Goal: Task Accomplishment & Management: Use online tool/utility

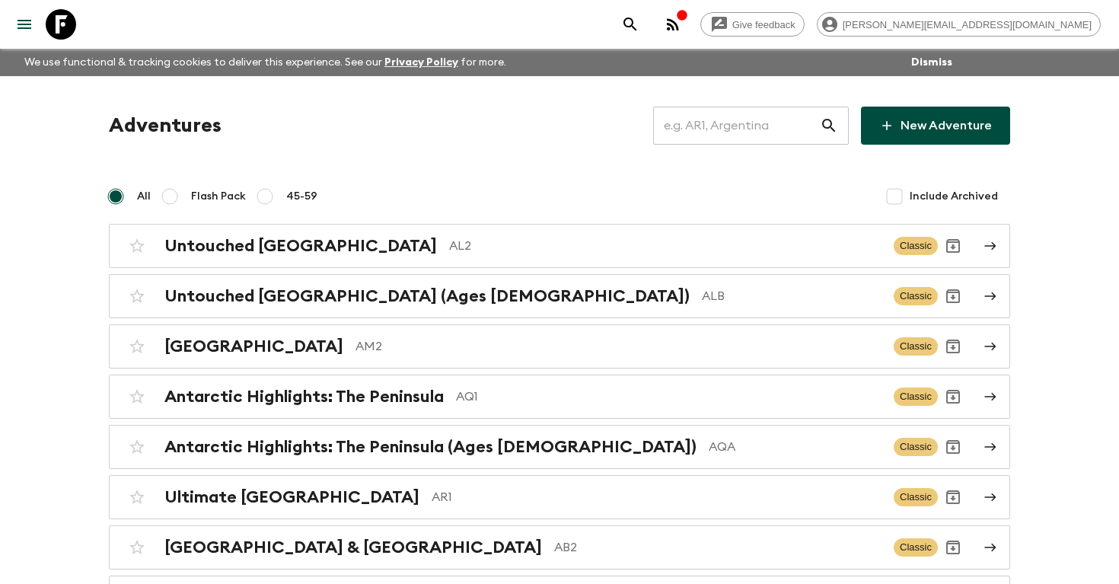
click at [760, 122] on input "text" at bounding box center [736, 125] width 167 height 43
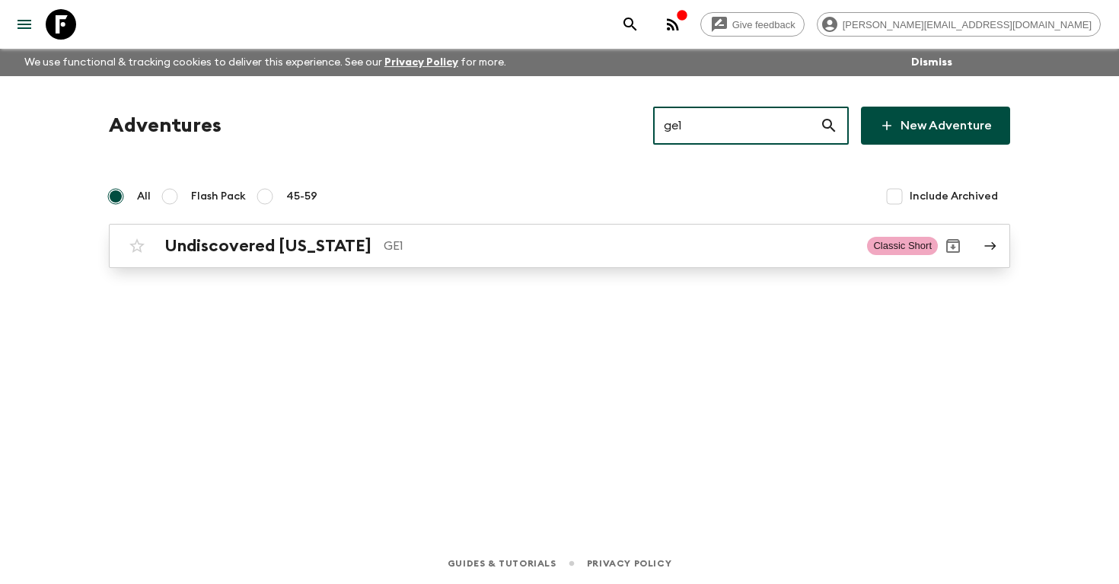
type input "ge1"
click at [247, 251] on h2 "Undiscovered [US_STATE]" at bounding box center [267, 246] width 207 height 20
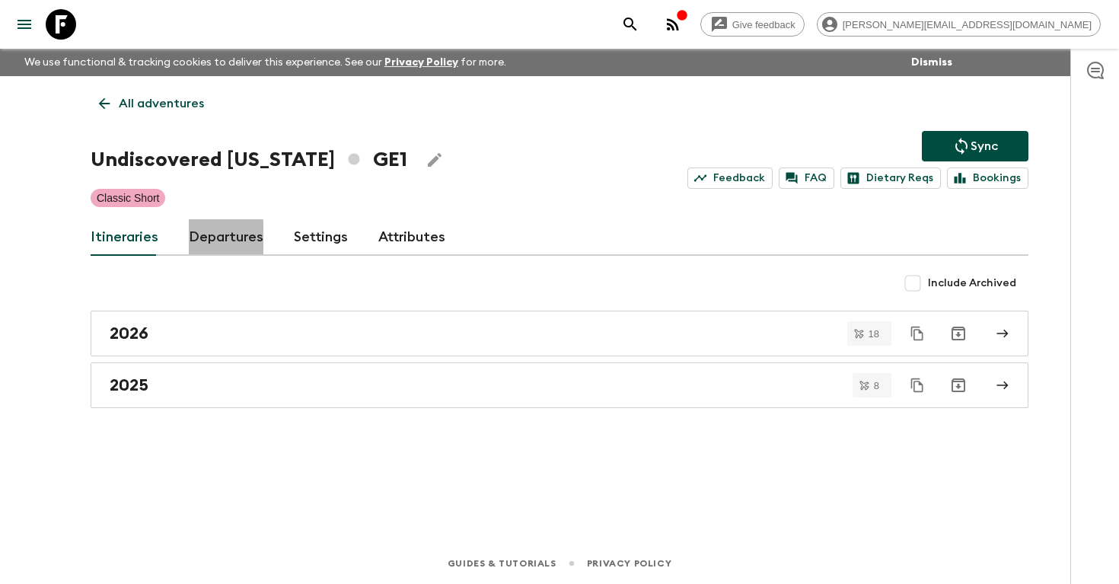
click at [213, 240] on link "Departures" at bounding box center [226, 237] width 75 height 37
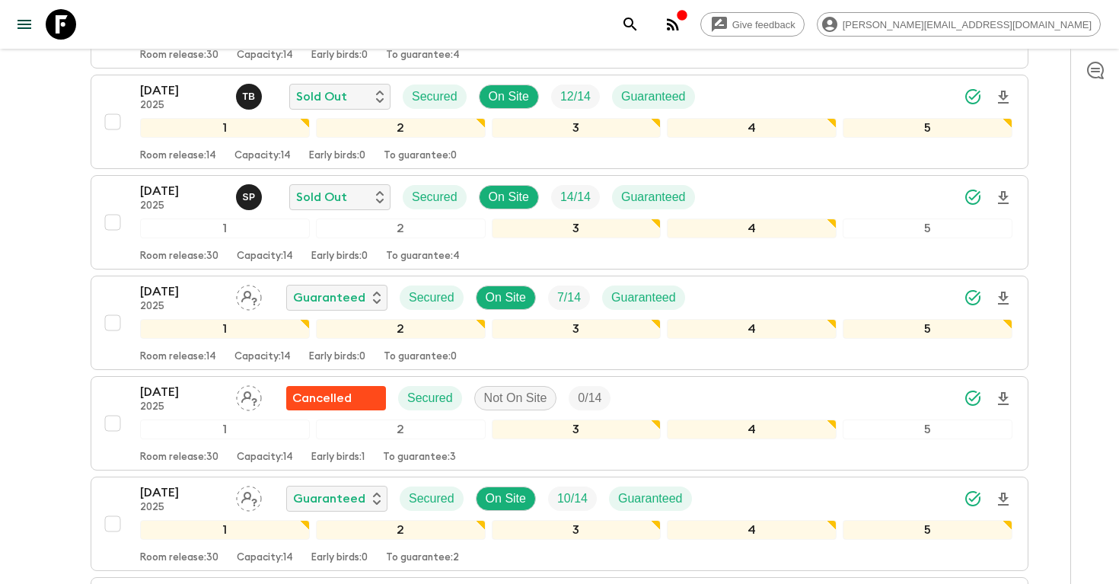
scroll to position [1102, 0]
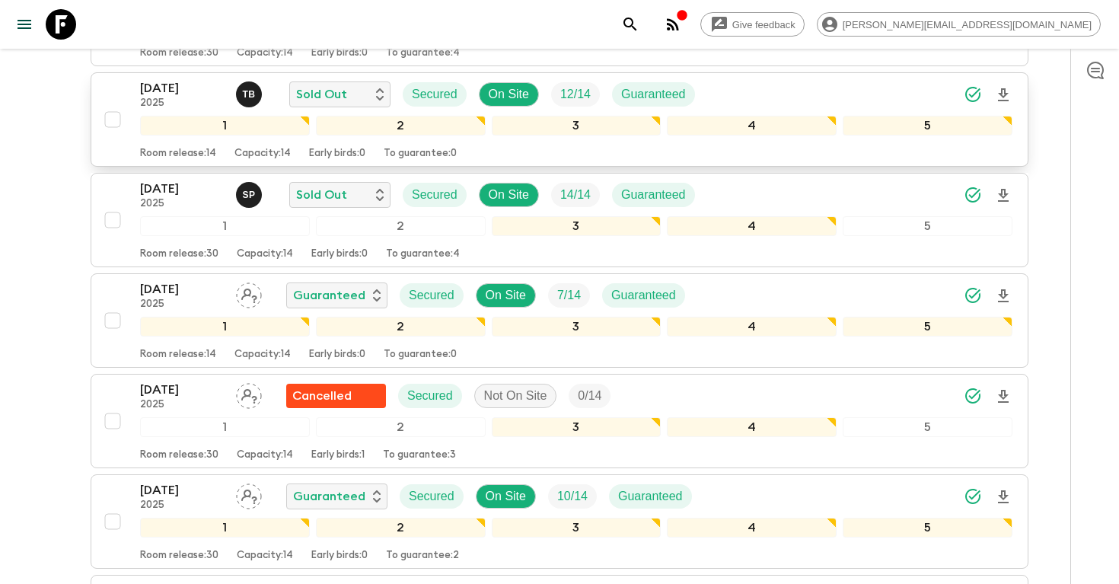
click at [713, 96] on div "[DATE] 2025 T B Sold Out Secured On Site 12 / 14 Guaranteed" at bounding box center [576, 94] width 873 height 30
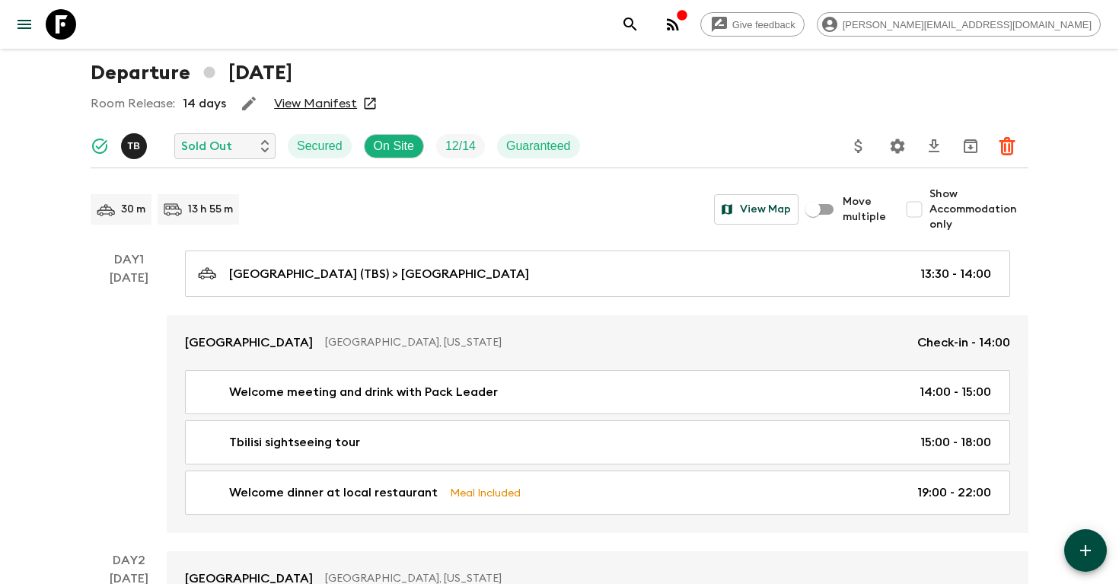
scroll to position [9, 0]
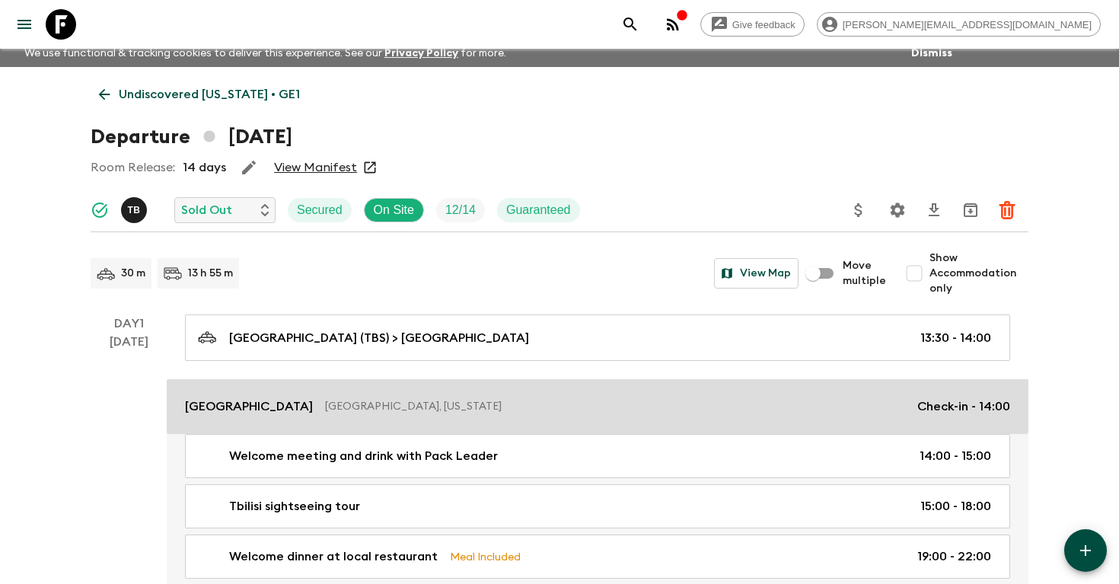
click at [325, 401] on p "[GEOGRAPHIC_DATA], [US_STATE]" at bounding box center [615, 406] width 580 height 15
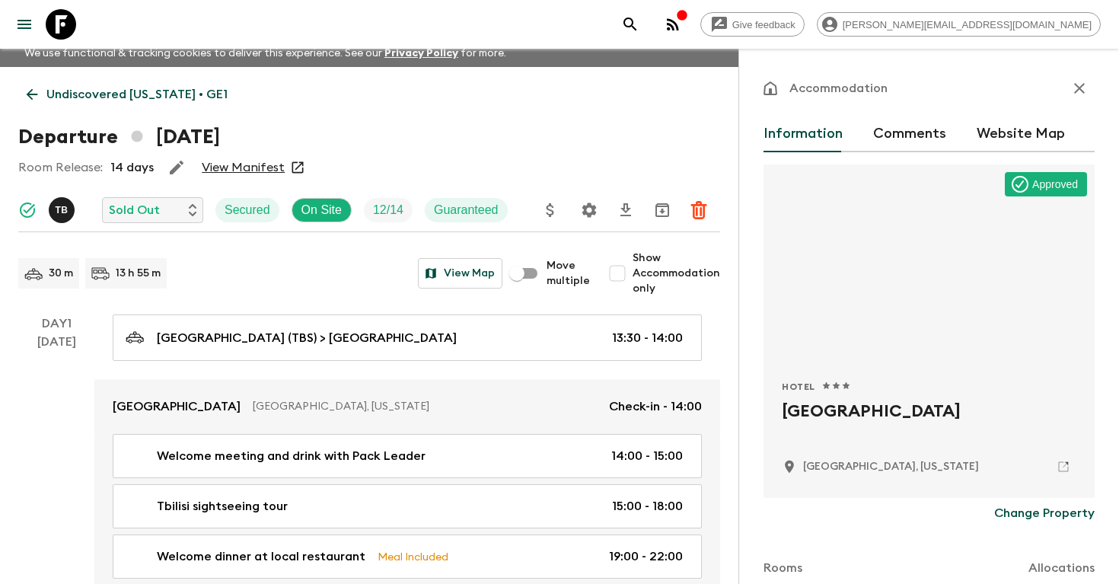
scroll to position [46, 0]
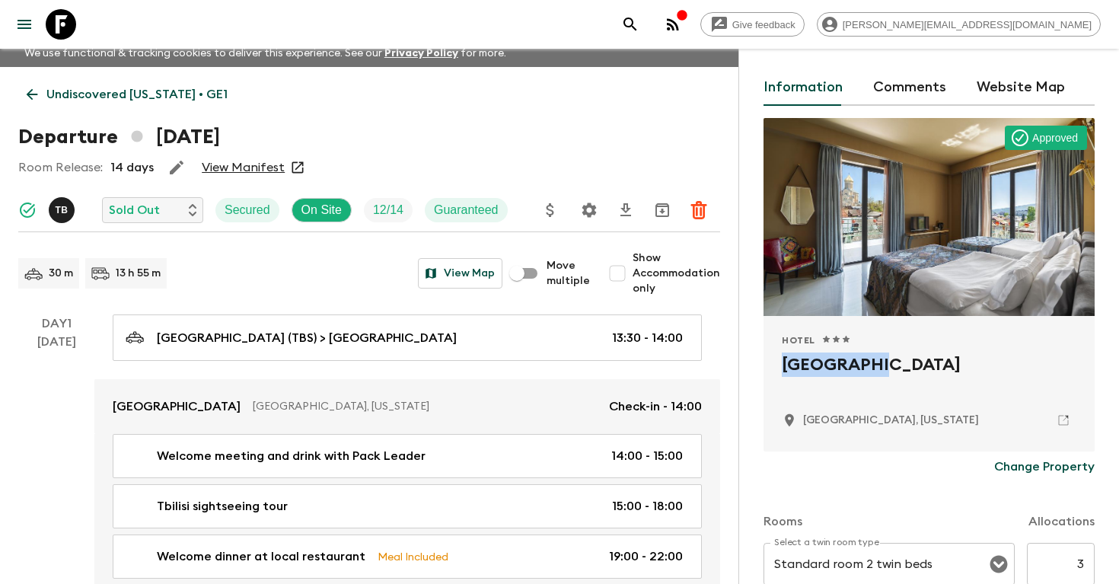
drag, startPoint x: 878, startPoint y: 361, endPoint x: 750, endPoint y: 362, distance: 127.9
click at [748, 362] on div "Accommodation Information Comments Website Map Approved Hotel 1 Star 2 Stars 3 …" at bounding box center [929, 341] width 381 height 584
copy h2 "[GEOGRAPHIC_DATA]"
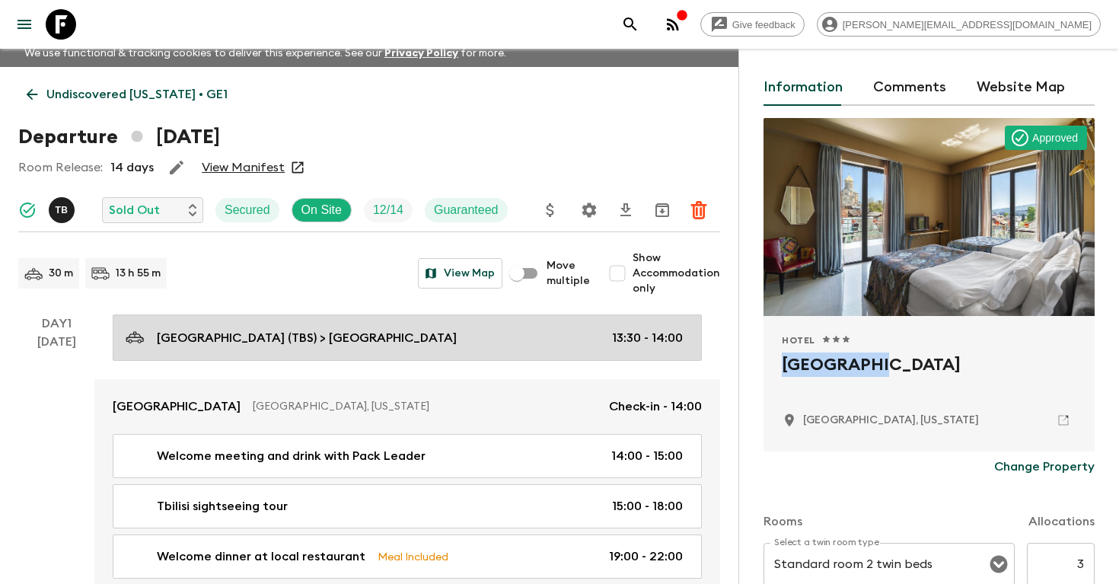
click at [159, 331] on p "[GEOGRAPHIC_DATA] (TBS) > [GEOGRAPHIC_DATA]" at bounding box center [307, 338] width 300 height 18
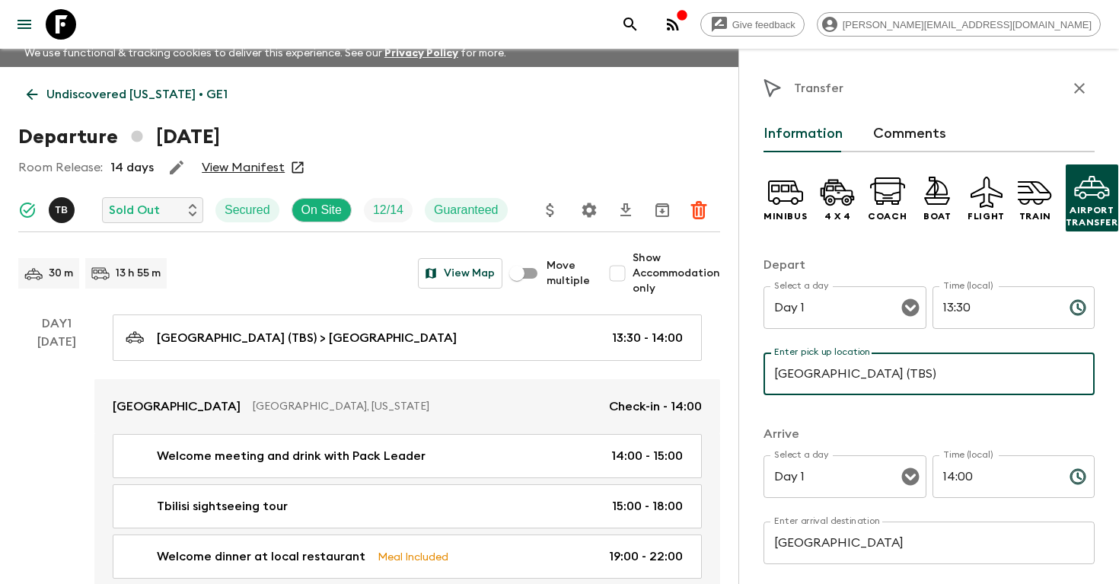
drag, startPoint x: 809, startPoint y: 375, endPoint x: 737, endPoint y: 375, distance: 72.3
click at [739, 375] on div "Transfer Information Comments Minibus 4 x 4 Coach Boat Flight Train Airport Tra…" at bounding box center [929, 341] width 381 height 584
drag, startPoint x: 808, startPoint y: 374, endPoint x: 749, endPoint y: 374, distance: 59.4
click at [749, 374] on div "Transfer Information Comments Minibus 4 x 4 Coach Boat Flight Train Airport Tra…" at bounding box center [929, 341] width 381 height 584
click at [637, 25] on icon "search adventures" at bounding box center [630, 24] width 13 height 13
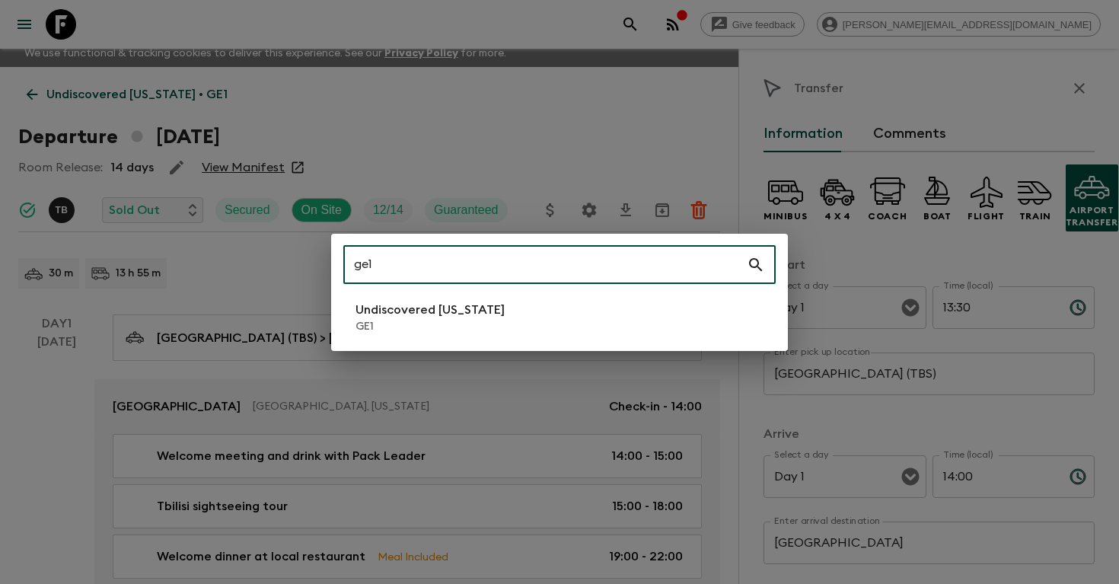
type input "ge1"
click at [389, 322] on p "GE1" at bounding box center [430, 326] width 149 height 15
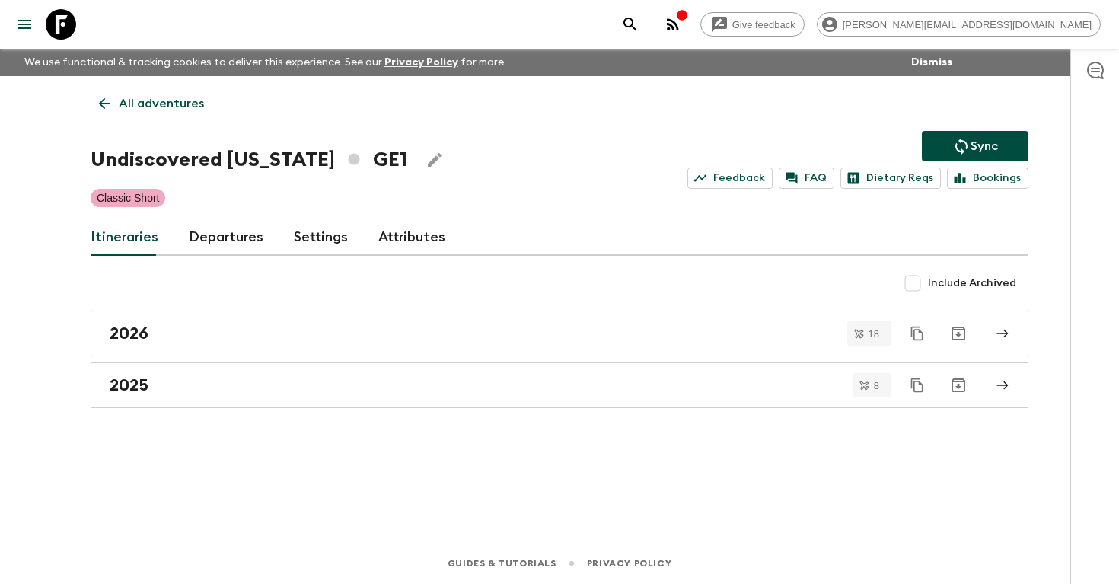
click at [207, 241] on link "Departures" at bounding box center [226, 237] width 75 height 37
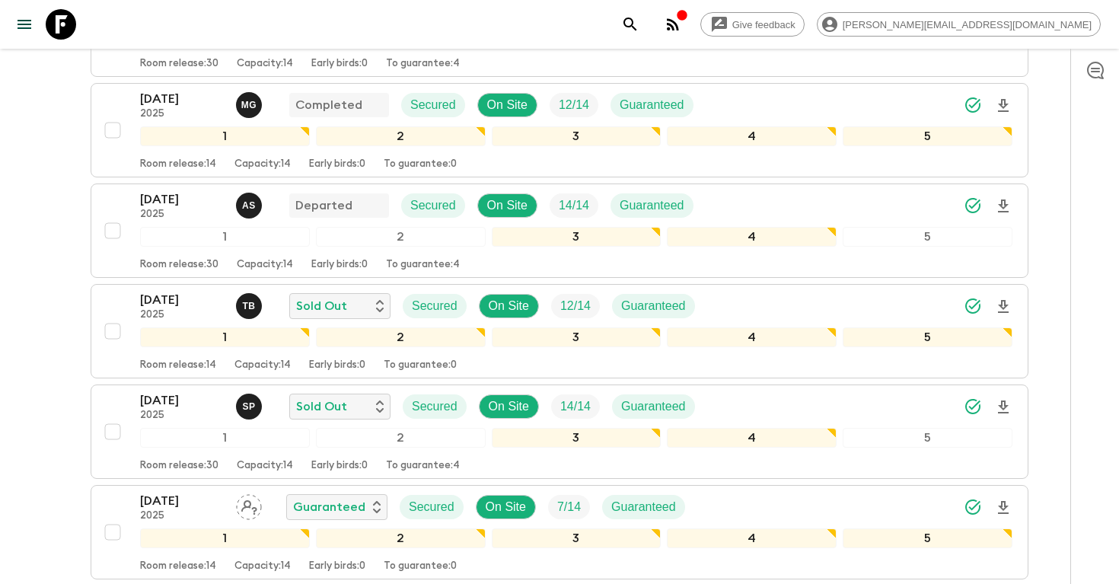
scroll to position [936, 0]
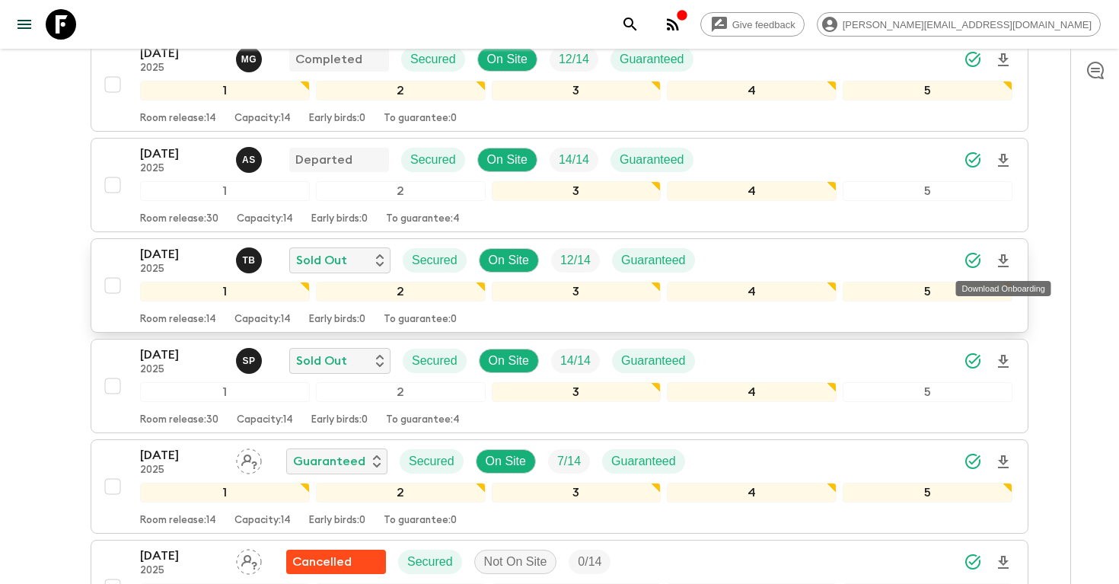
click at [1001, 261] on icon "Download Onboarding" at bounding box center [1003, 260] width 11 height 13
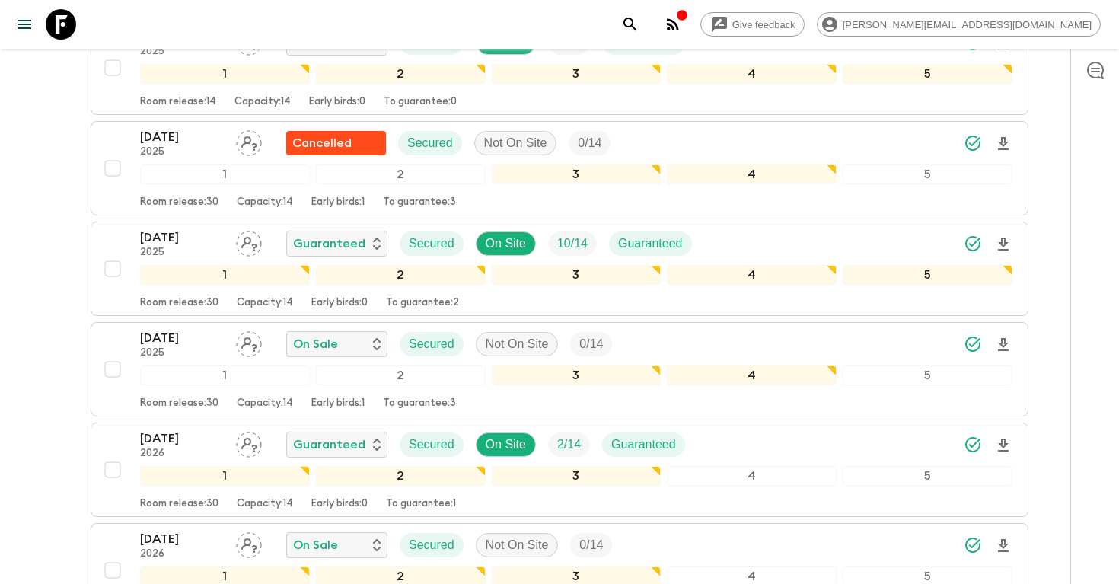
scroll to position [1374, 0]
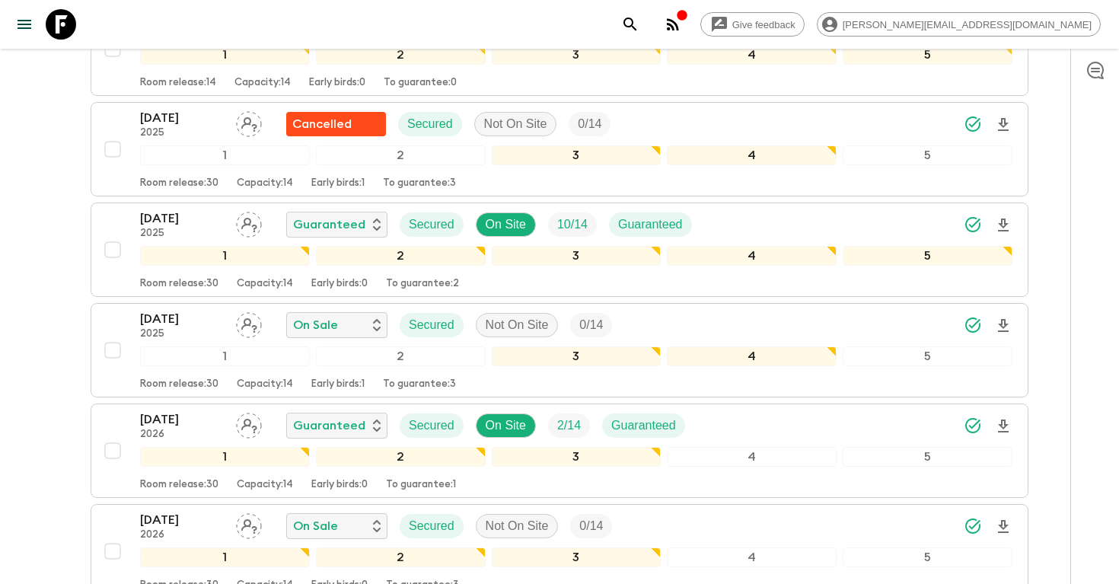
click at [640, 27] on icon "search adventures" at bounding box center [630, 24] width 18 height 18
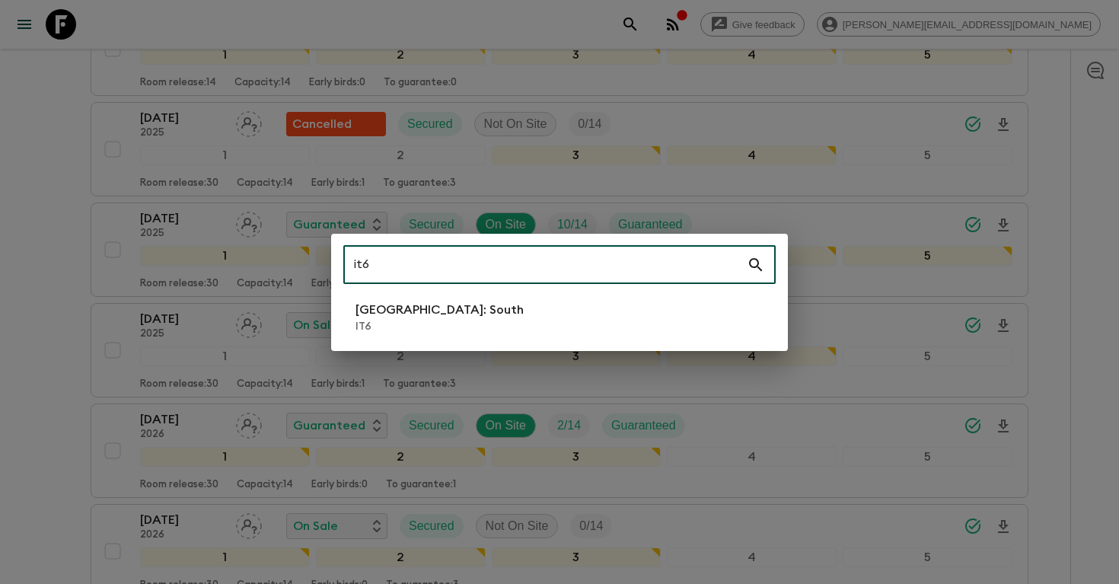
type input "it6"
click at [408, 333] on p "IT6" at bounding box center [440, 326] width 168 height 15
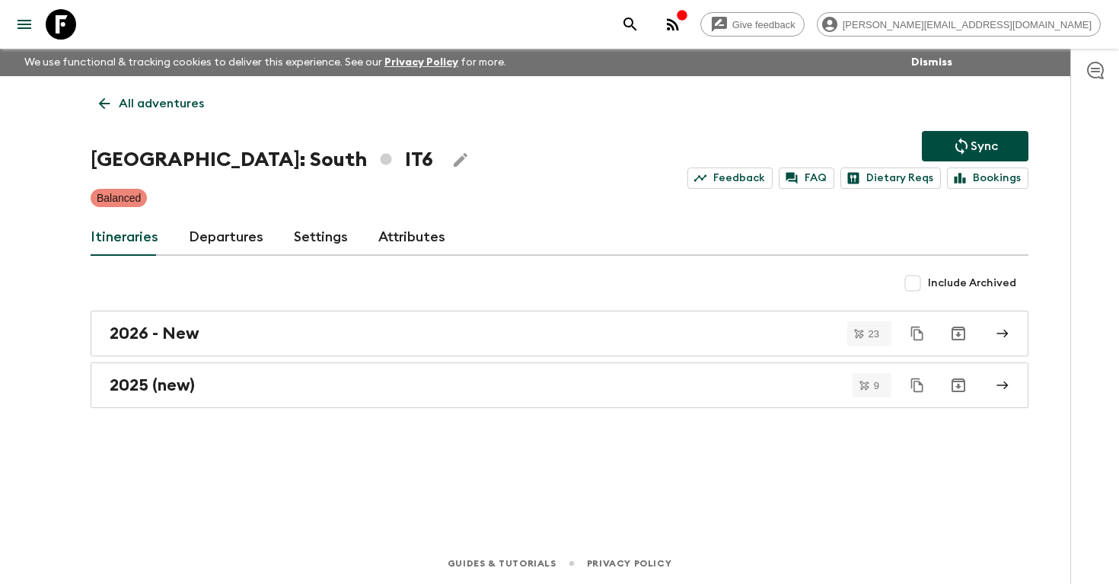
click at [226, 234] on link "Departures" at bounding box center [226, 237] width 75 height 37
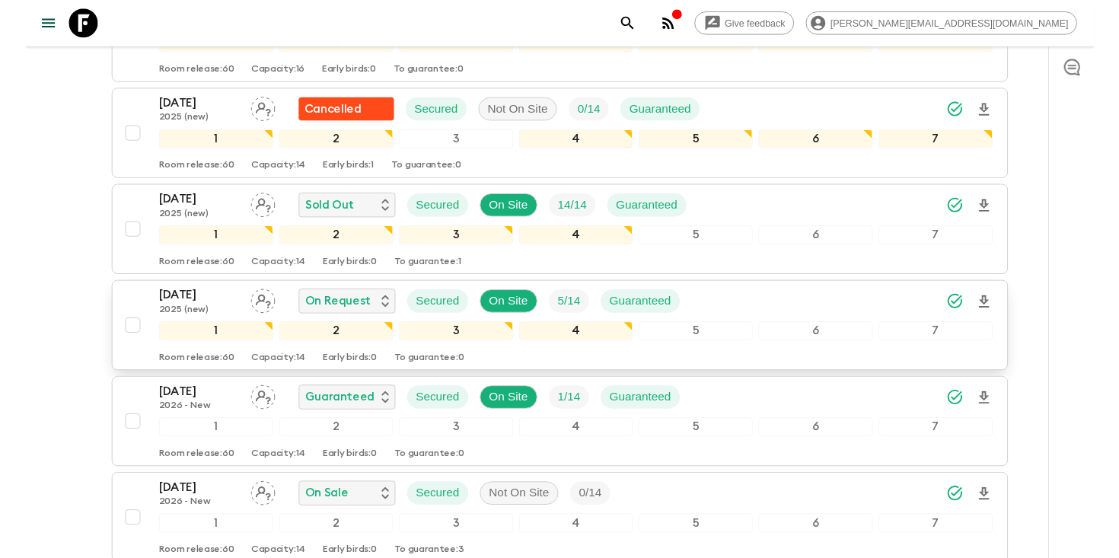
scroll to position [896, 0]
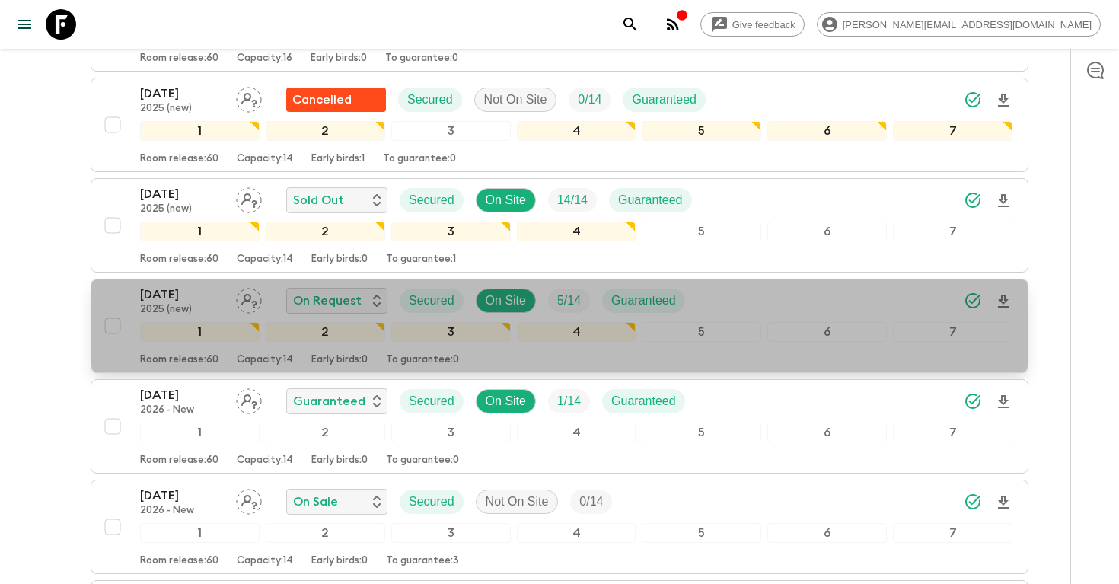
click at [1001, 296] on icon "Download Onboarding" at bounding box center [1003, 301] width 18 height 18
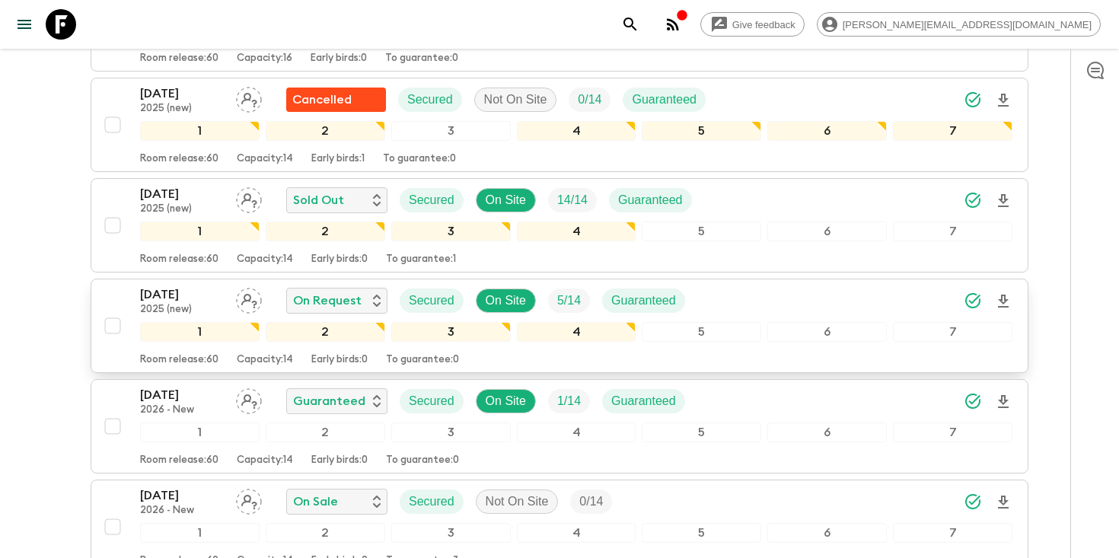
click at [138, 296] on div "[DATE] 2025 (new) On Request Secured On Site 5 / 14 Guaranteed 1 2 3 4 5 6 7 Ro…" at bounding box center [554, 326] width 915 height 81
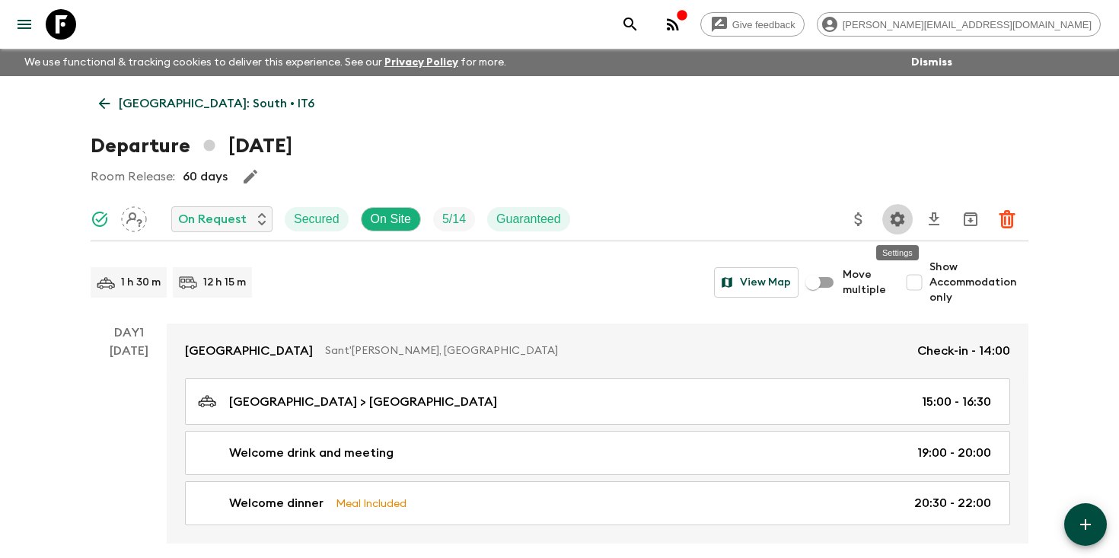
click at [896, 225] on icon "Settings" at bounding box center [898, 219] width 18 height 18
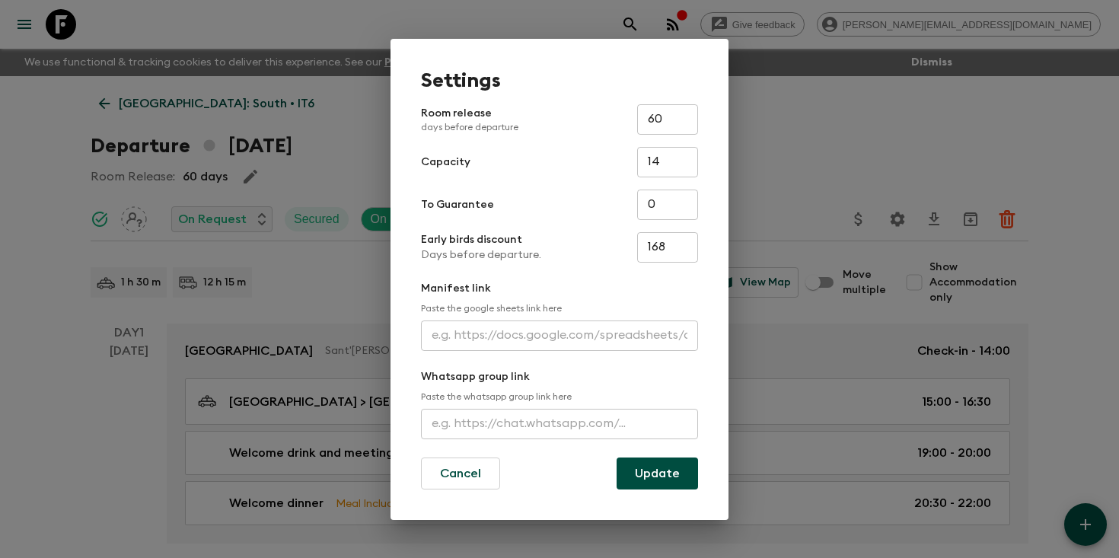
click at [546, 331] on input "text" at bounding box center [559, 336] width 277 height 30
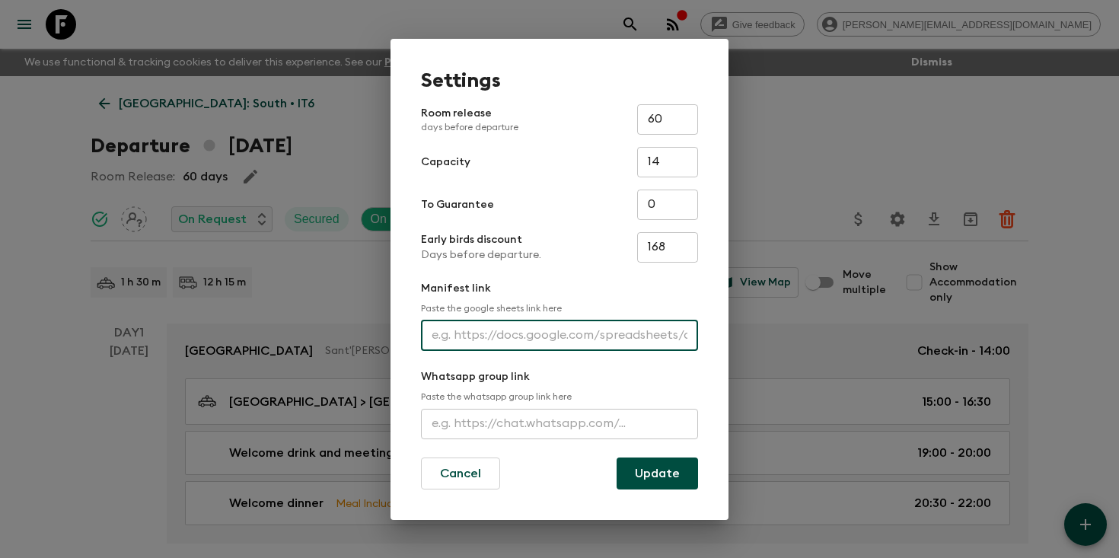
paste input "[URL][DOMAIN_NAME]"
type input "[URL][DOMAIN_NAME]"
click at [655, 478] on button "Update" at bounding box center [657, 474] width 81 height 32
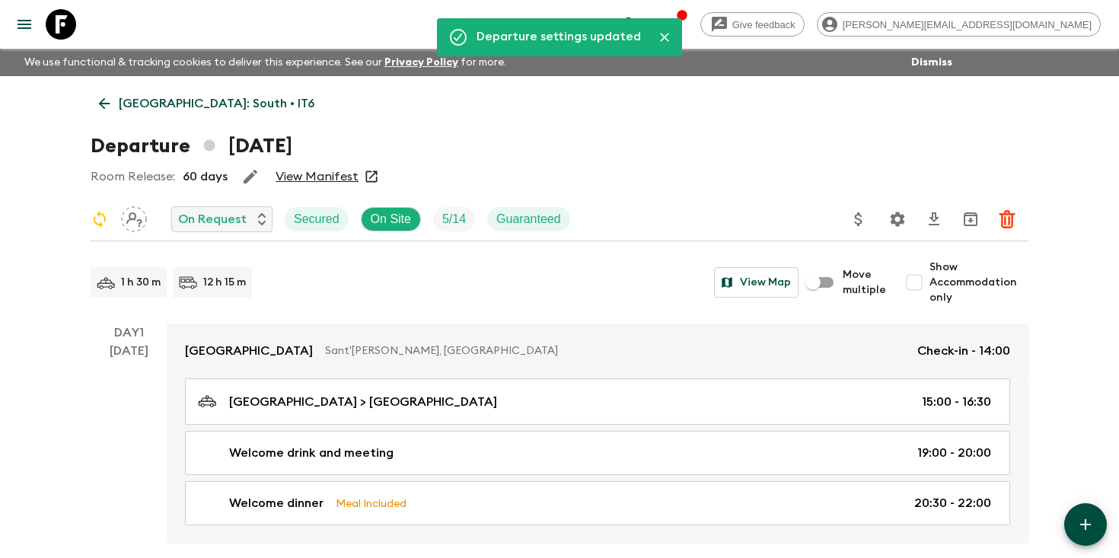
click at [640, 23] on icon "search adventures" at bounding box center [630, 24] width 18 height 18
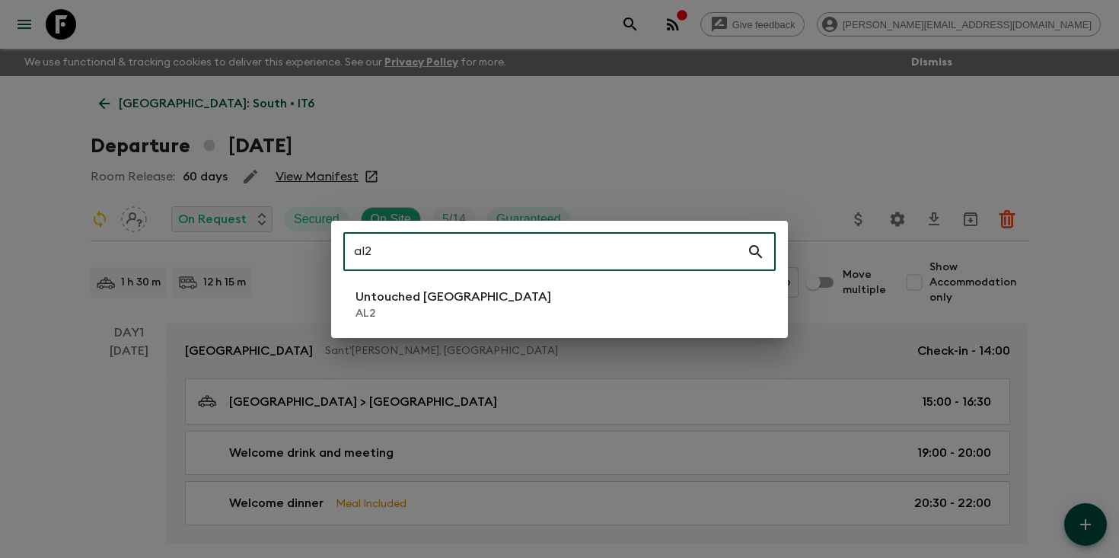
type input "al2"
click at [459, 308] on p "AL2" at bounding box center [454, 313] width 196 height 15
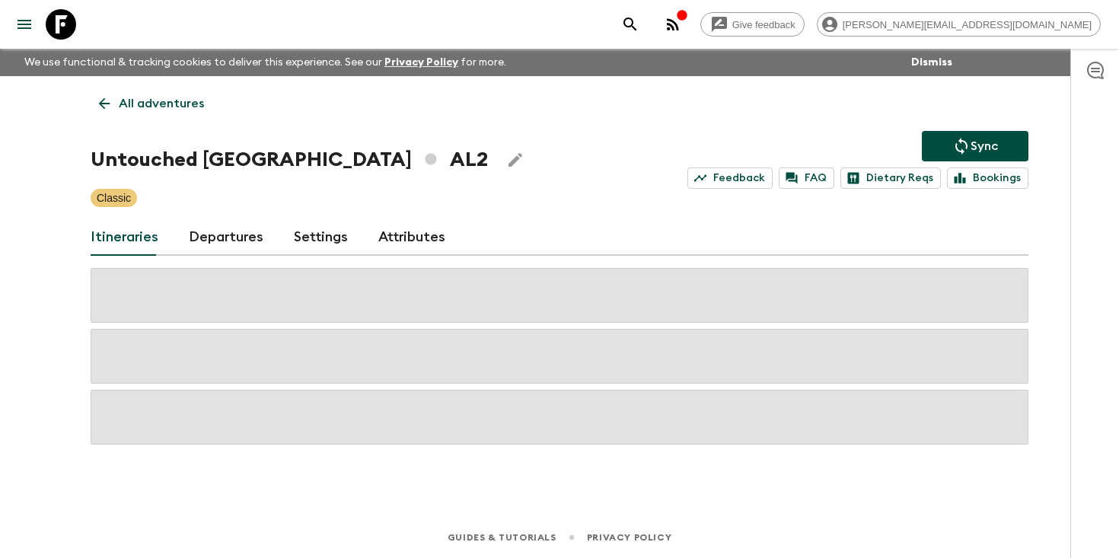
click at [237, 238] on link "Departures" at bounding box center [226, 237] width 75 height 37
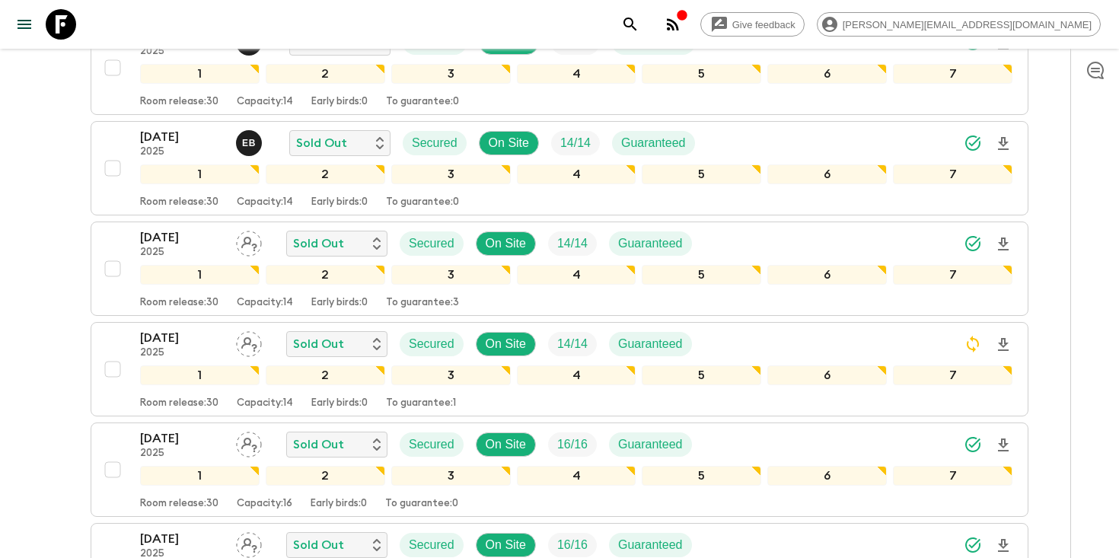
scroll to position [873, 0]
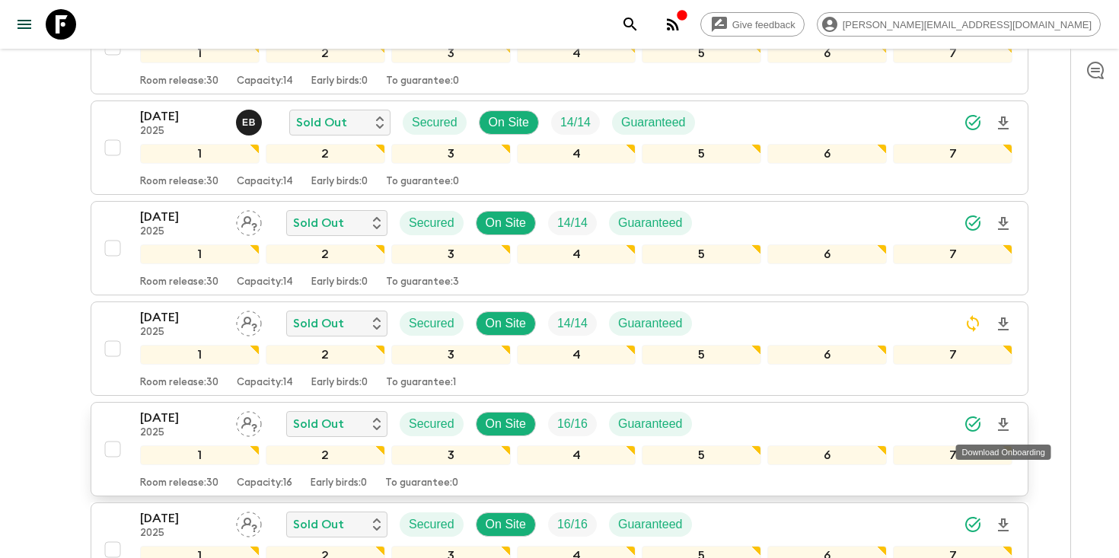
click at [1004, 423] on icon "Download Onboarding" at bounding box center [1003, 425] width 18 height 18
click at [119, 419] on div "[DATE] 2025 Sold Out Secured On Site 16 / 16 Guaranteed 1 2 3 4 5 6 7 Room rele…" at bounding box center [554, 449] width 915 height 81
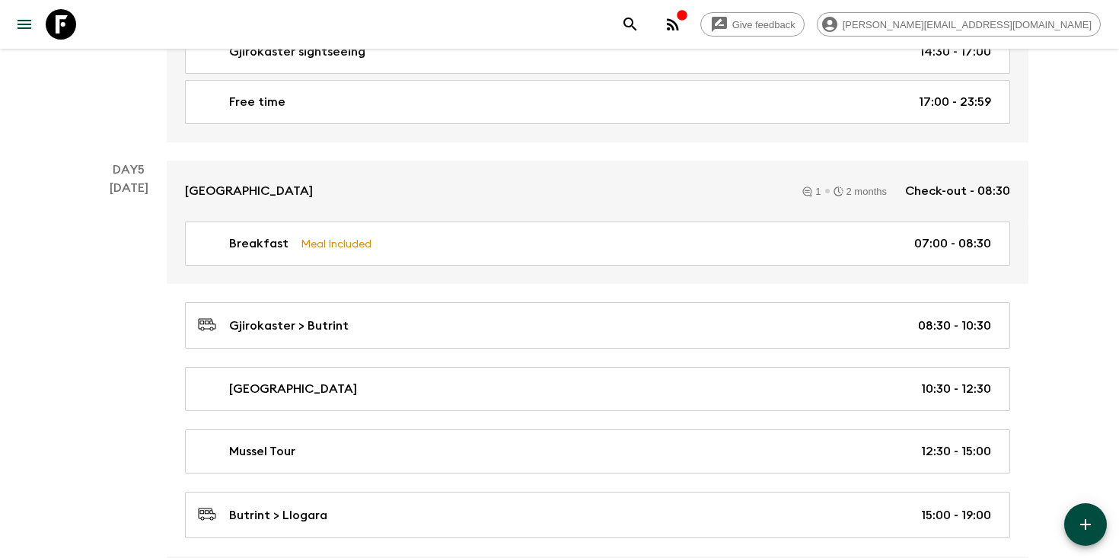
scroll to position [2029, 0]
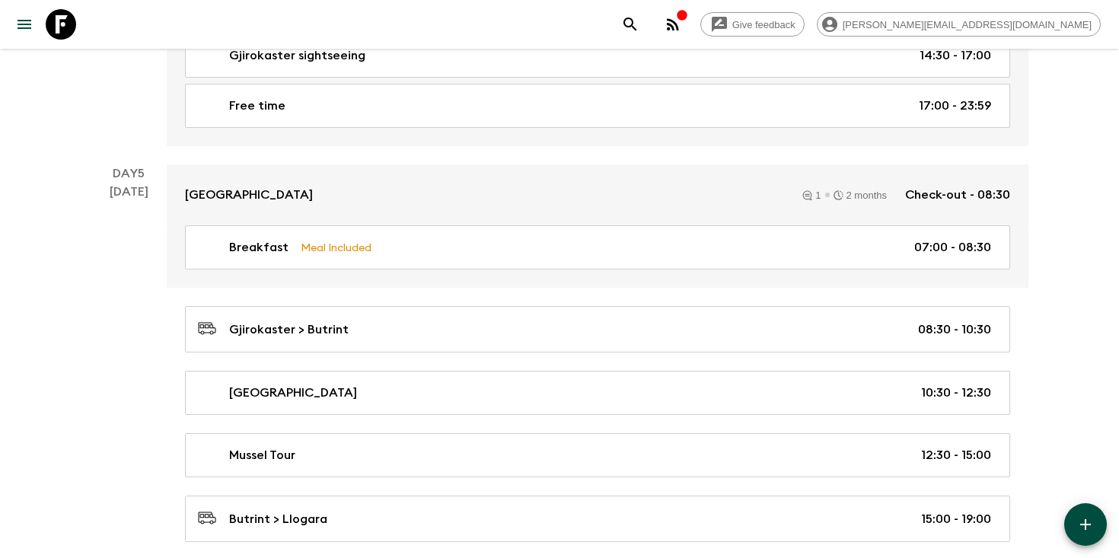
click at [640, 25] on icon "search adventures" at bounding box center [630, 24] width 18 height 18
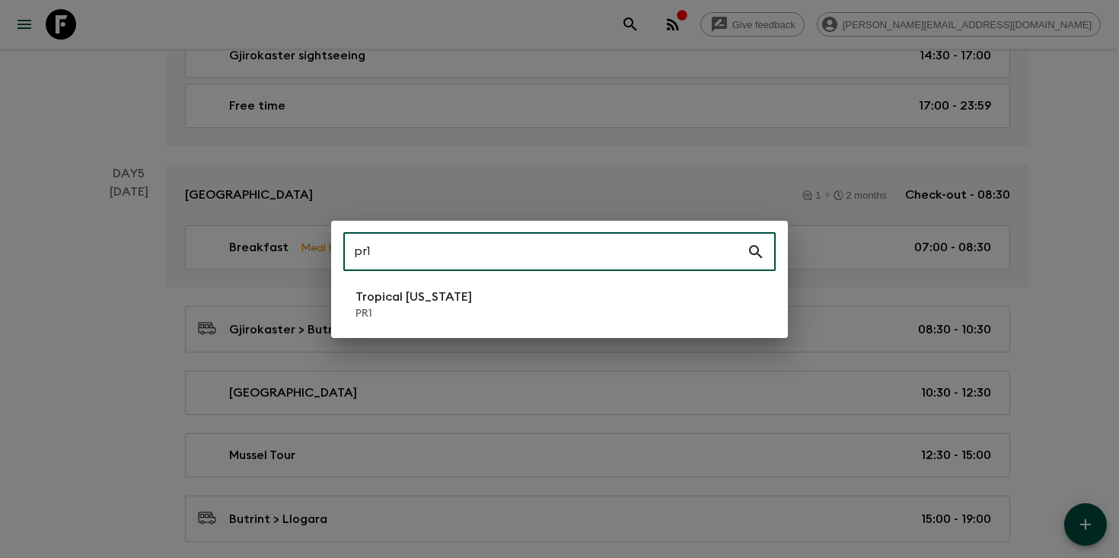
type input "pr1"
click at [438, 302] on p "Tropical [US_STATE]" at bounding box center [414, 297] width 117 height 18
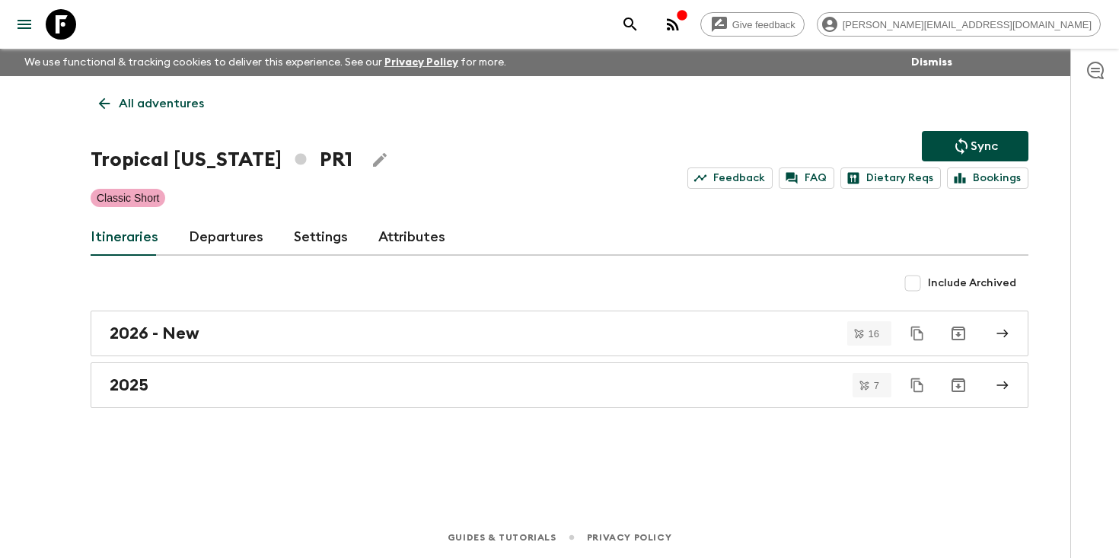
click at [236, 236] on link "Departures" at bounding box center [226, 237] width 75 height 37
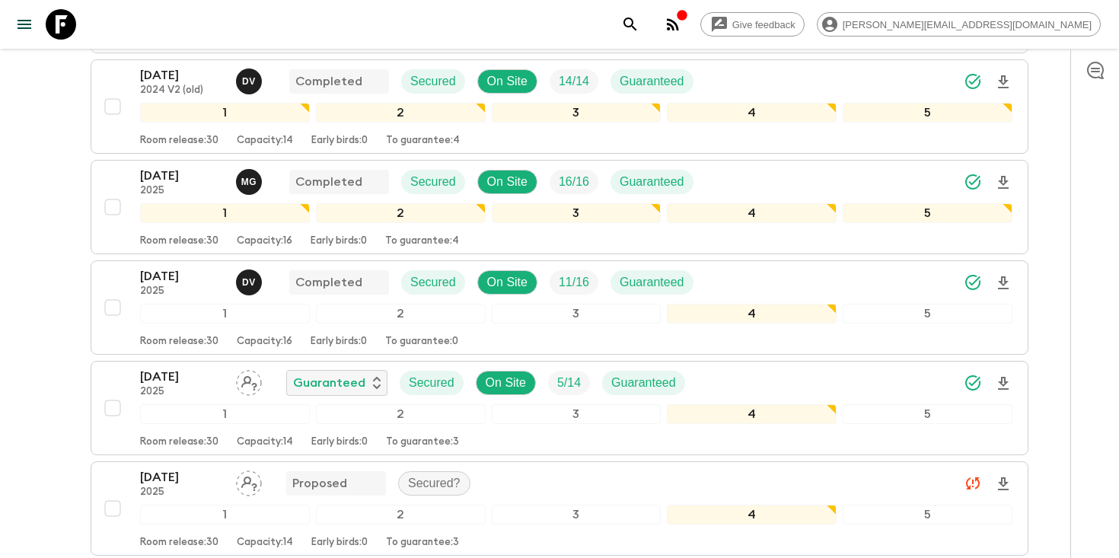
scroll to position [1085, 0]
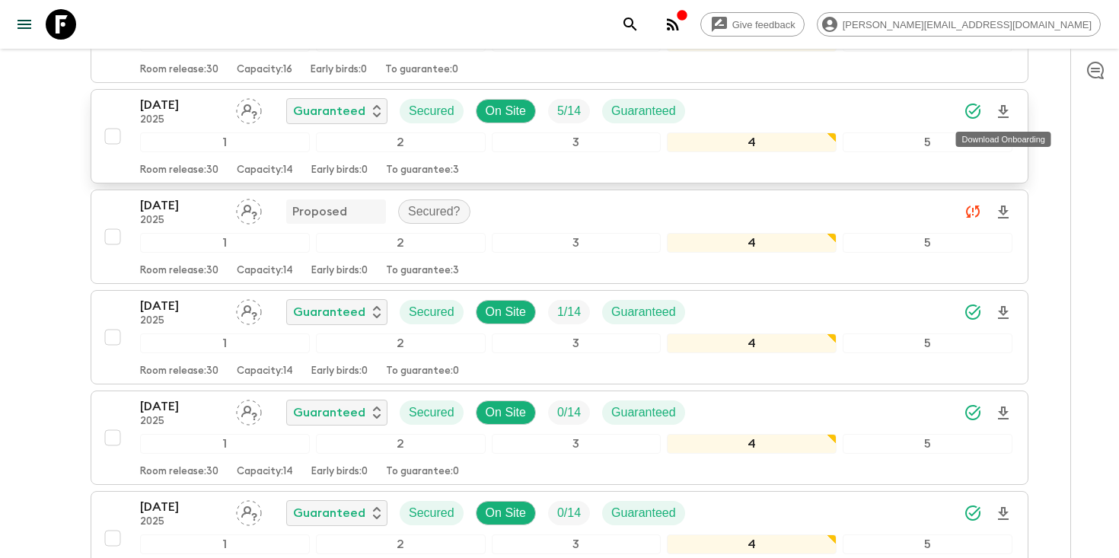
click at [1002, 111] on icon "Download Onboarding" at bounding box center [1003, 111] width 11 height 13
